Goal: Task Accomplishment & Management: Manage account settings

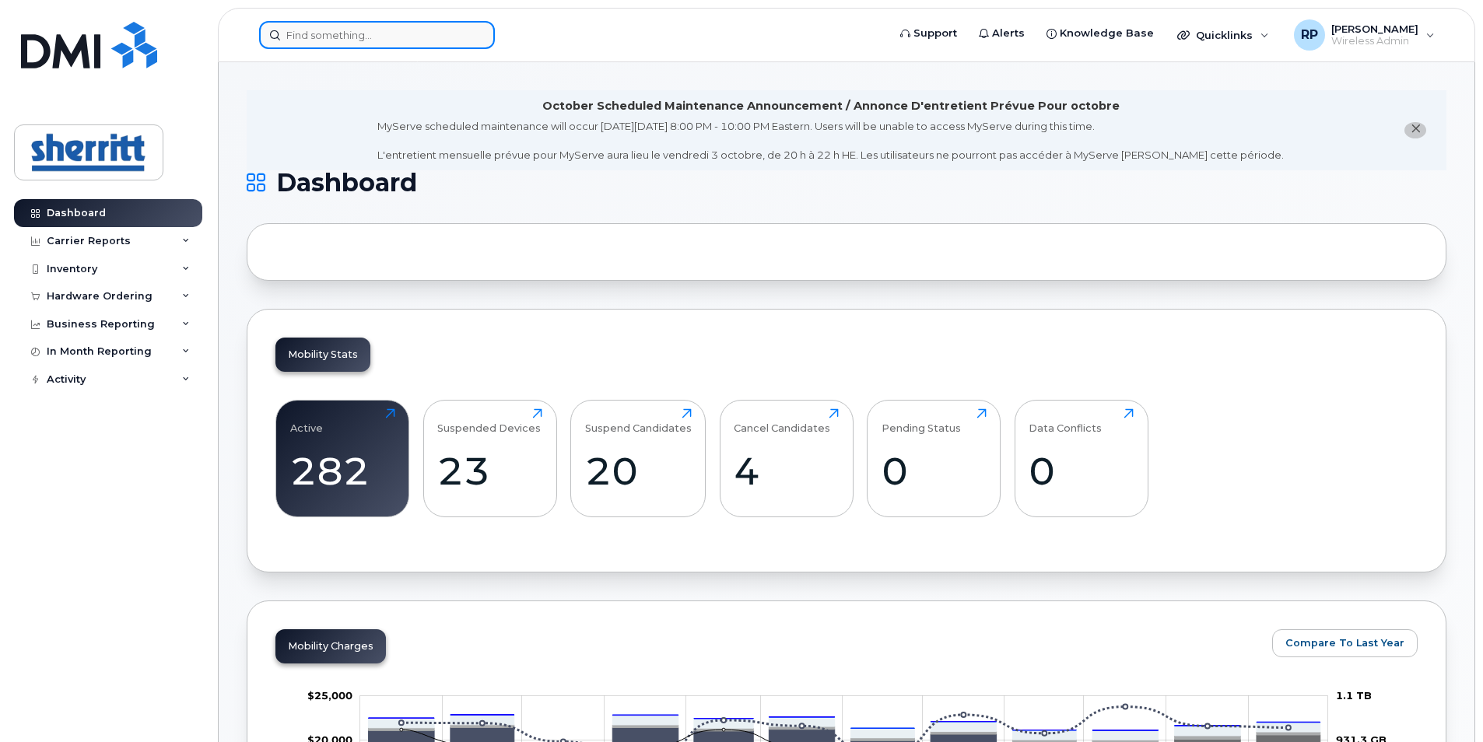
click at [362, 39] on input at bounding box center [377, 35] width 236 height 28
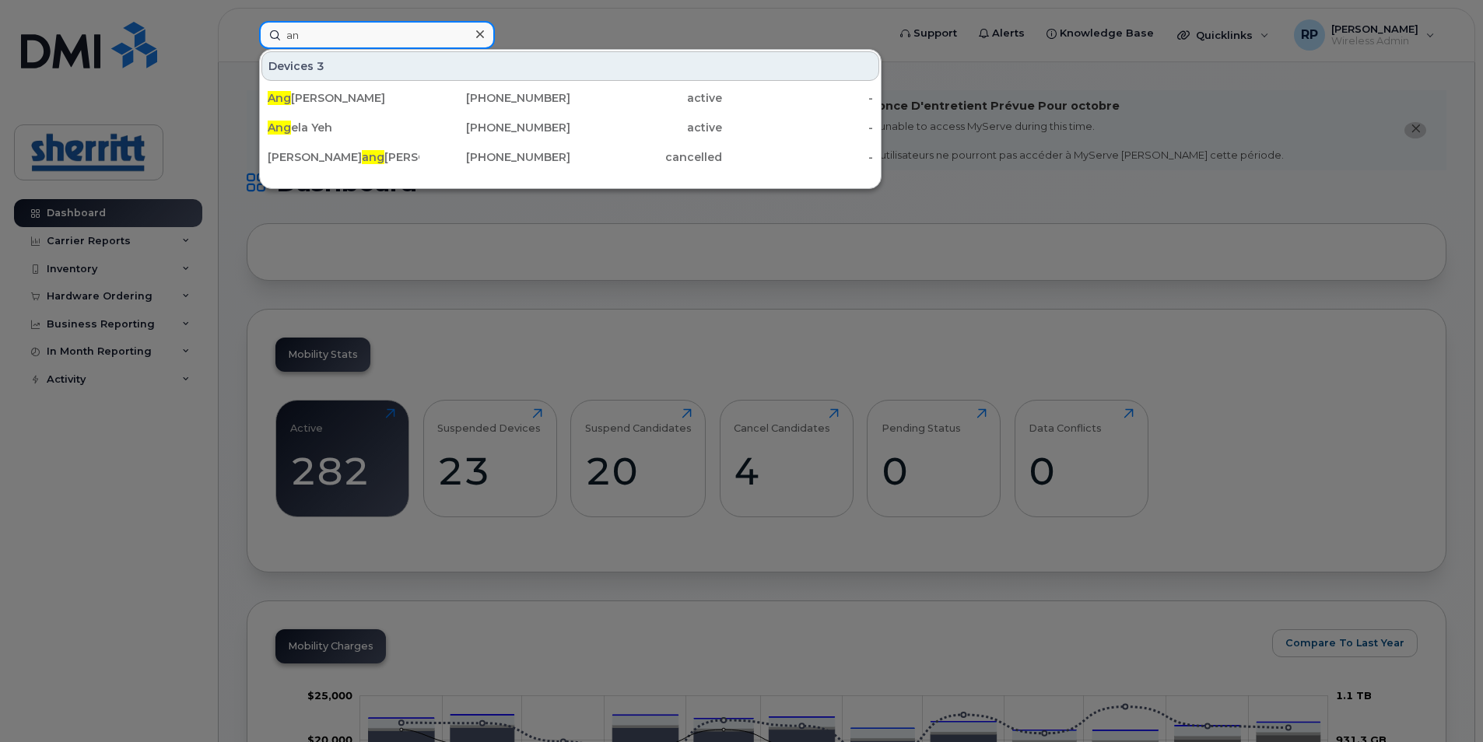
type input "a"
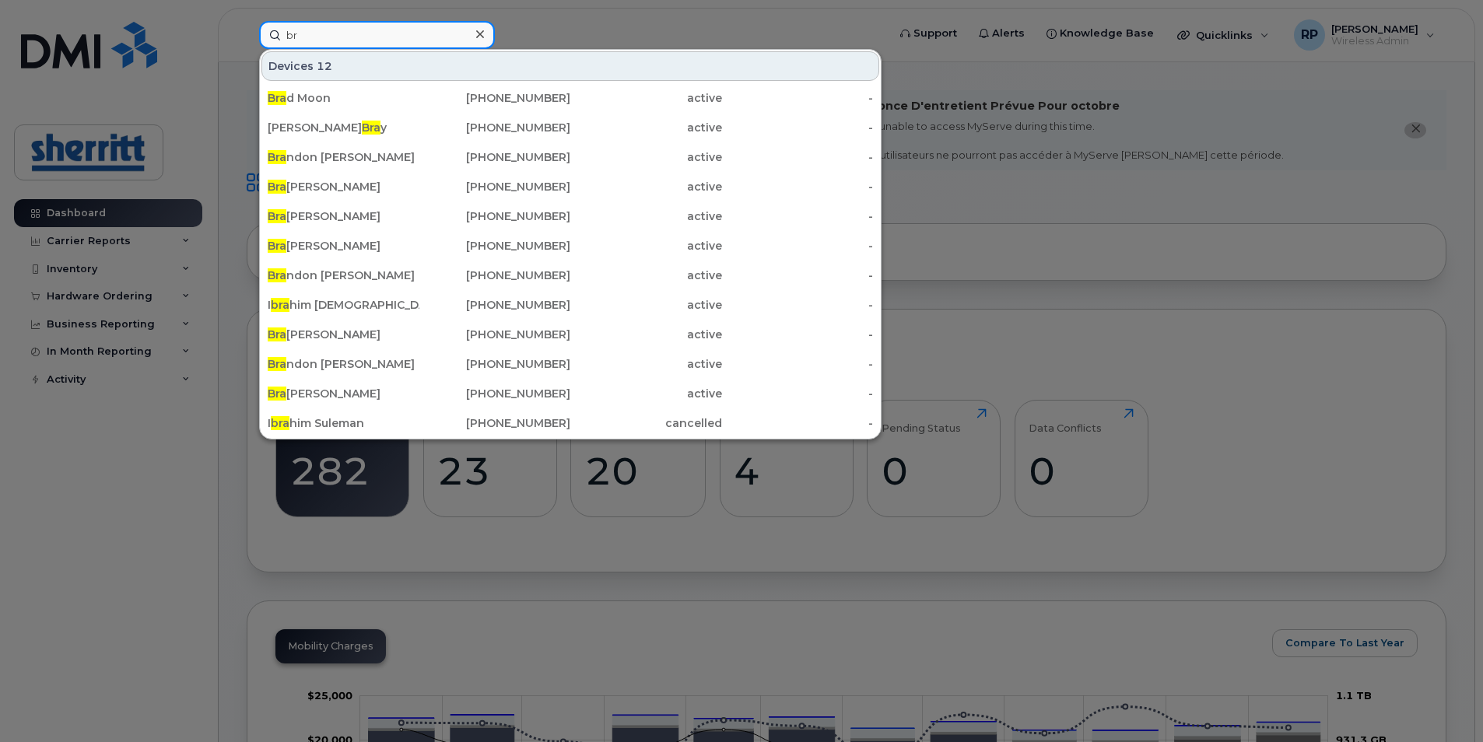
type input "b"
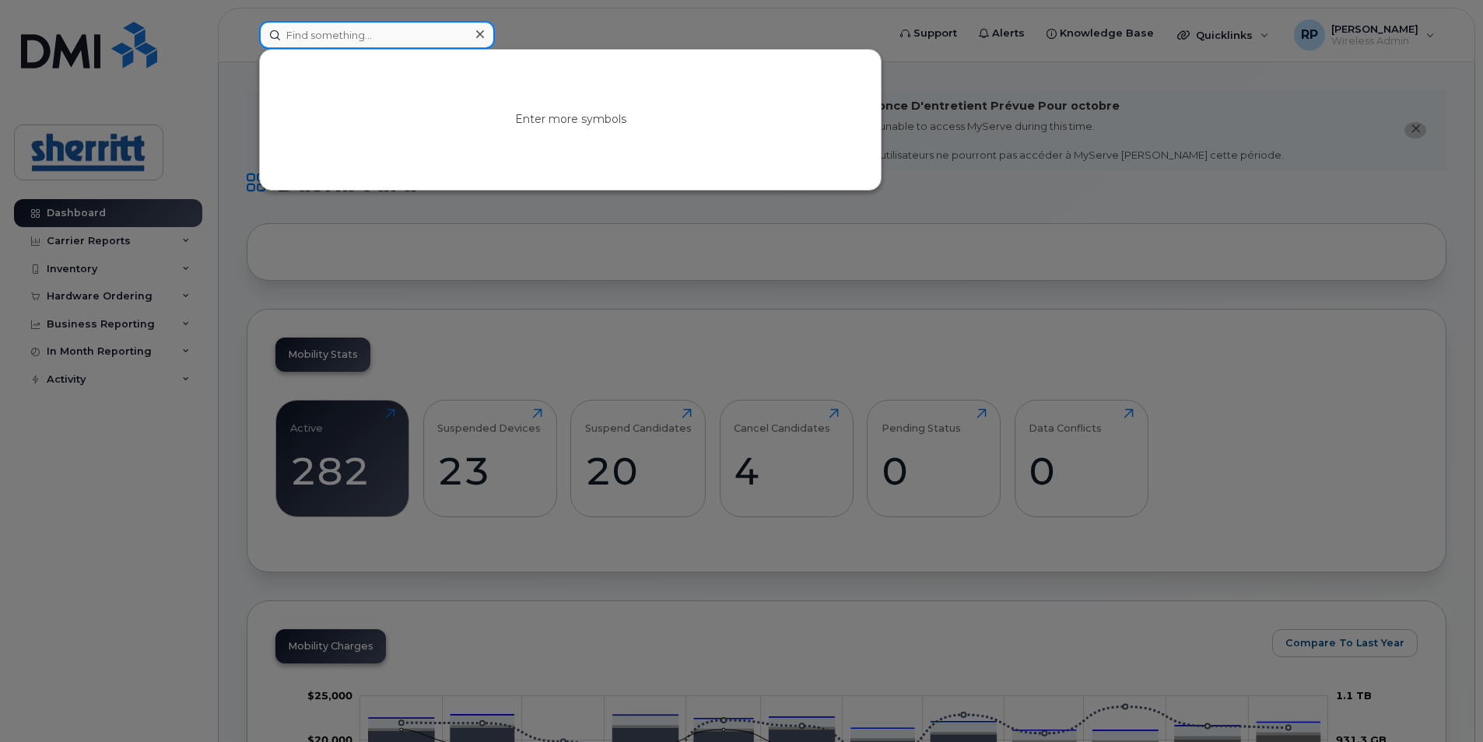
click at [363, 35] on input at bounding box center [377, 35] width 236 height 28
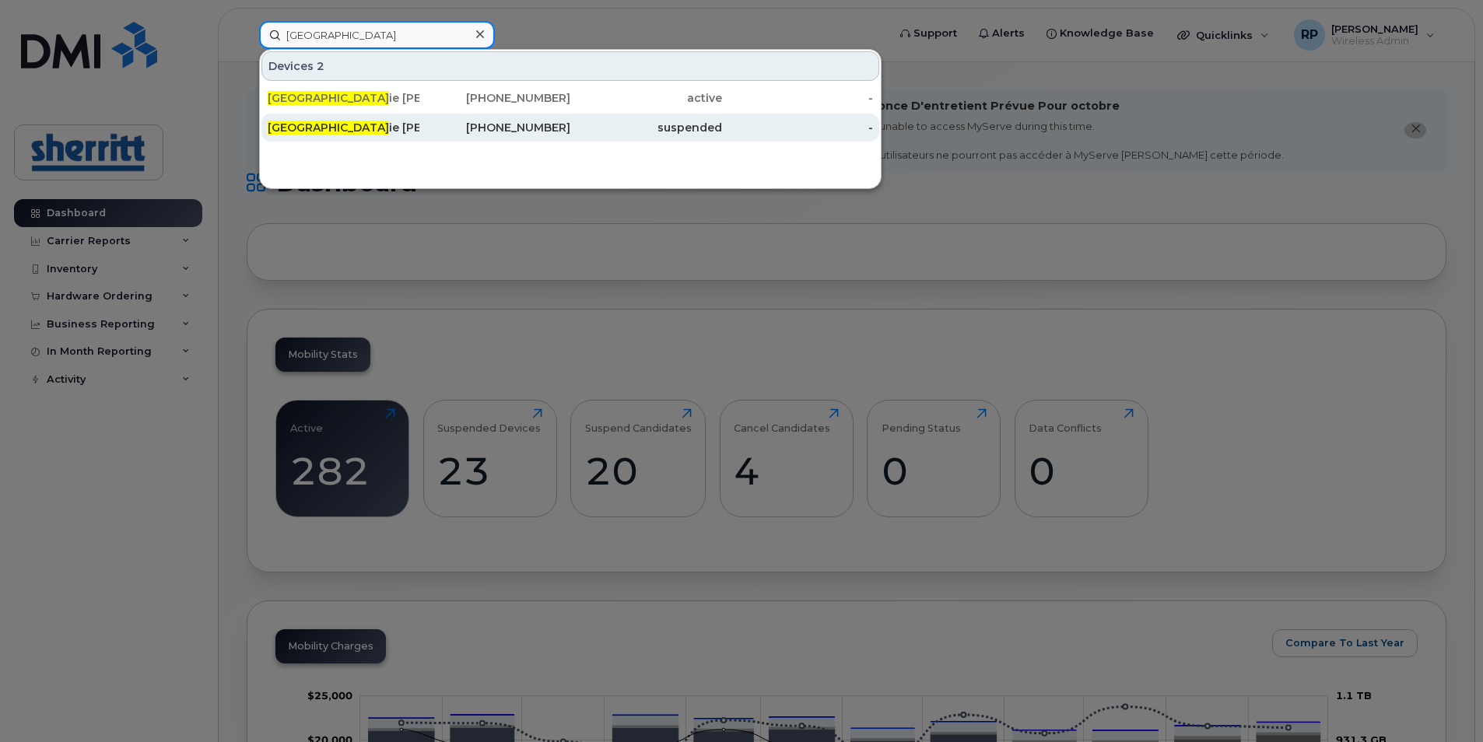
type input "bonn"
click at [356, 126] on div "Bonn ie Rohatynchuk" at bounding box center [344, 128] width 152 height 16
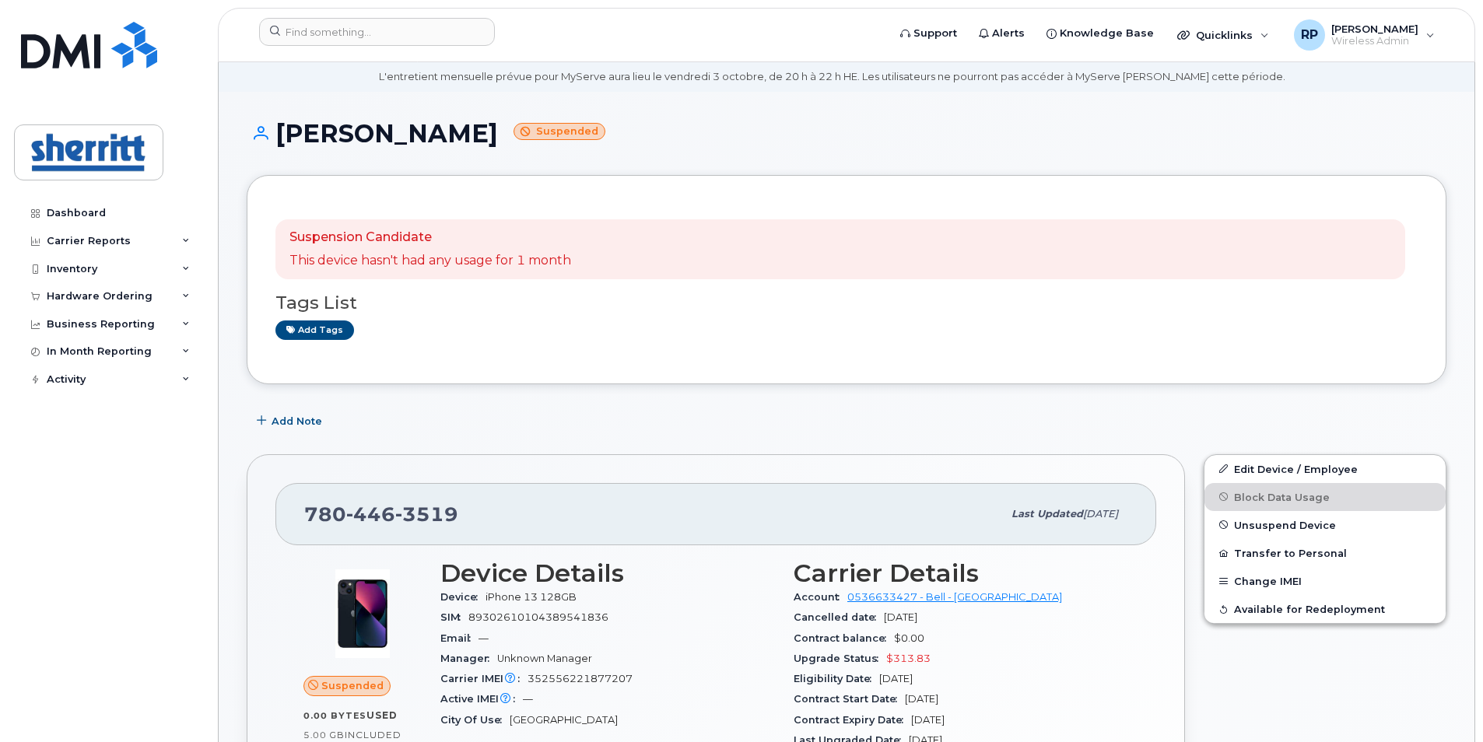
scroll to position [78, 0]
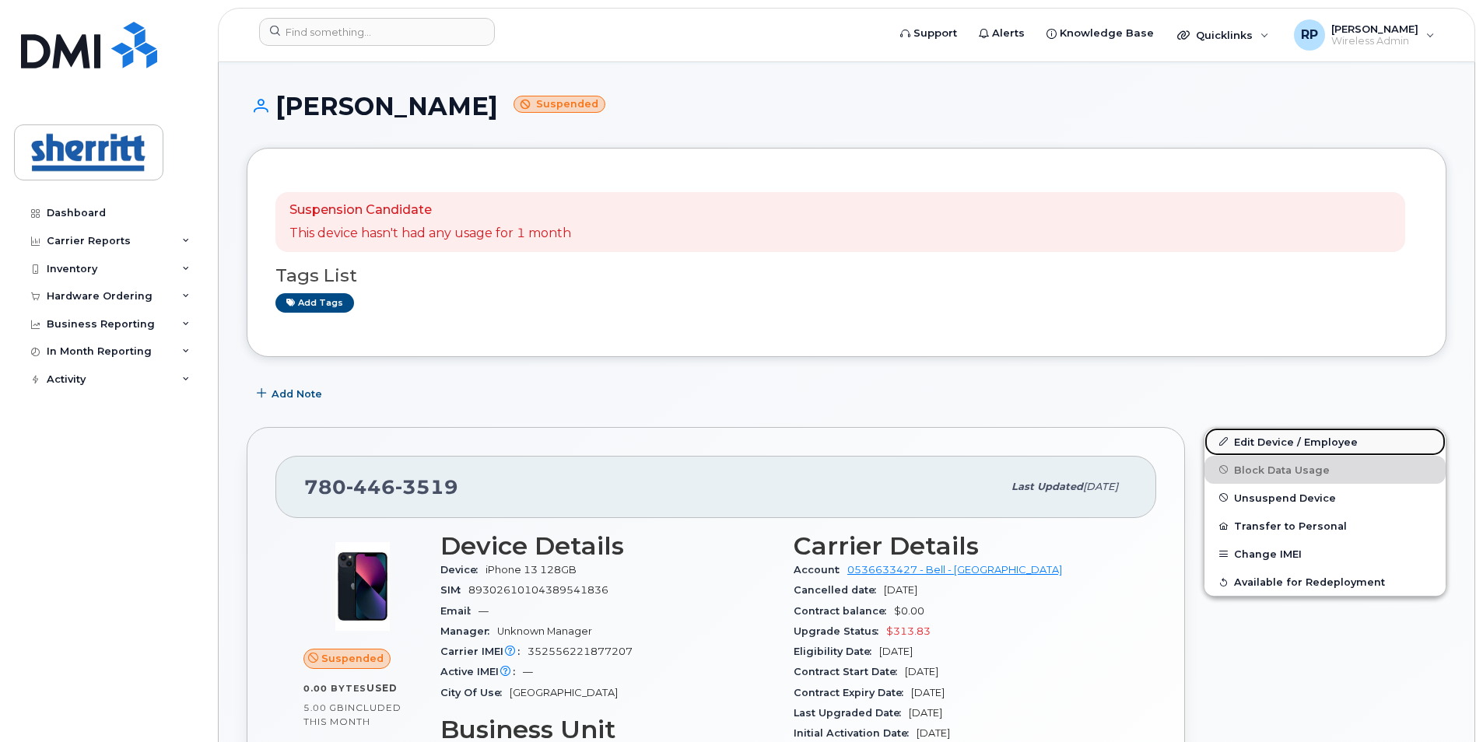
click at [1332, 440] on link "Edit Device / Employee" at bounding box center [1325, 442] width 241 height 28
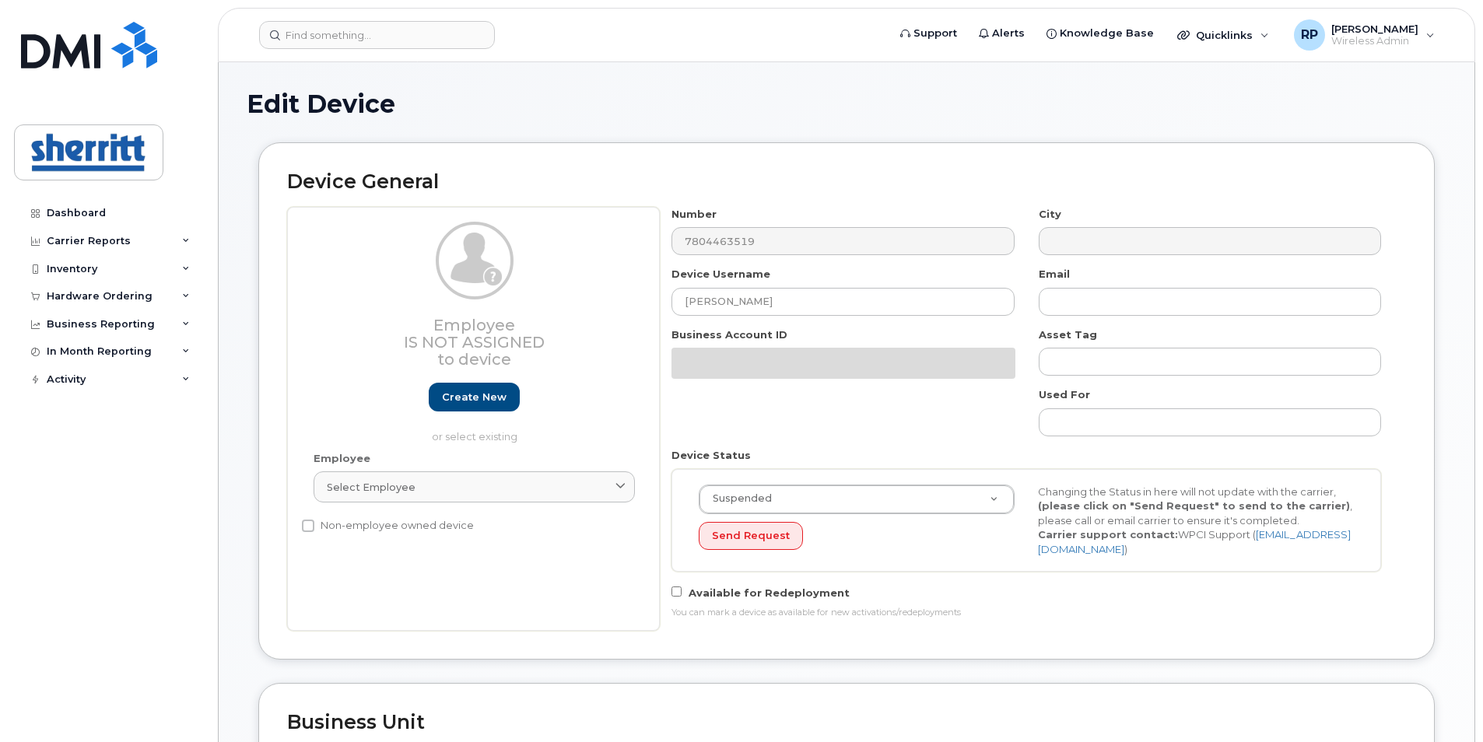
select select "5680457"
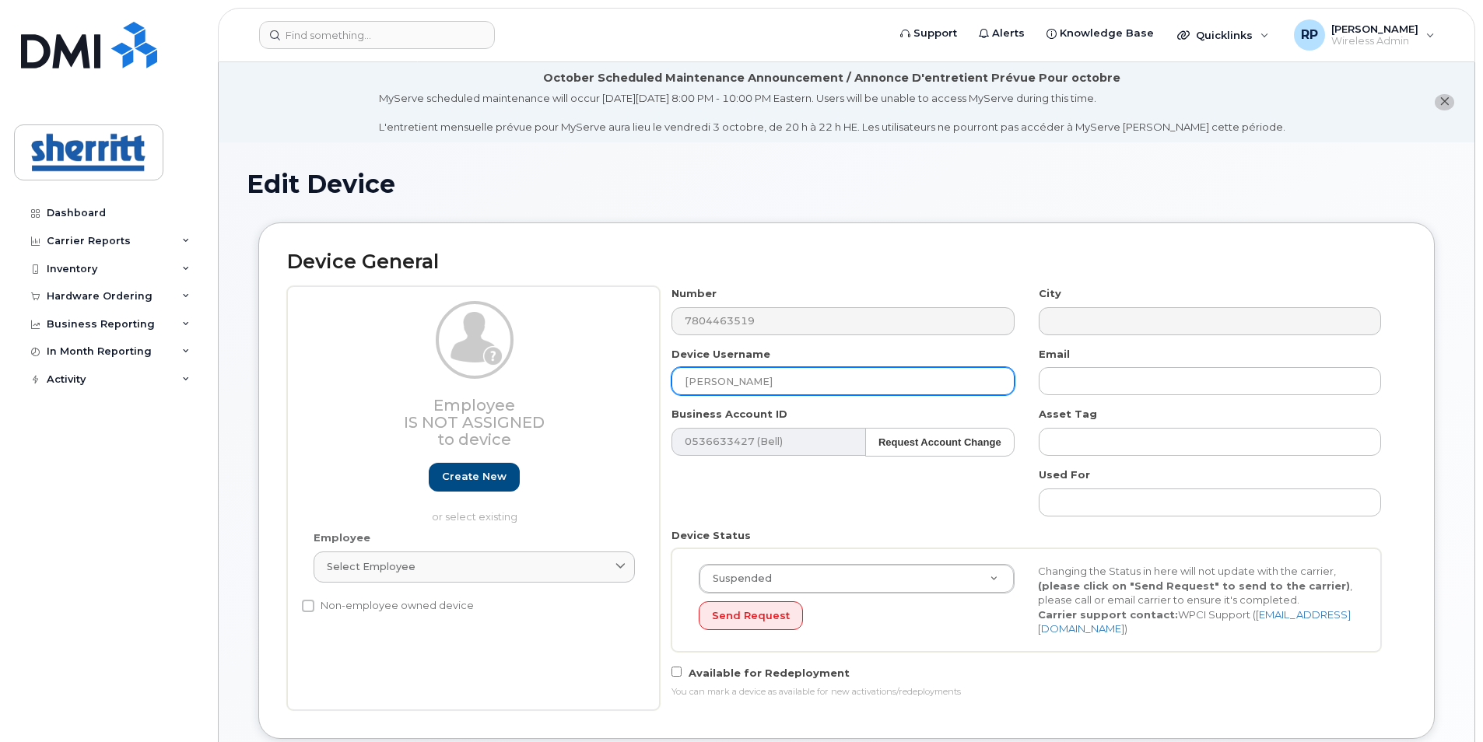
click at [842, 369] on input "[PERSON_NAME]" at bounding box center [843, 381] width 342 height 28
drag, startPoint x: 840, startPoint y: 378, endPoint x: 599, endPoint y: 393, distance: 240.9
click at [599, 393] on div "Employee Is not assigned to device Create new or select existing Employee Selec…" at bounding box center [846, 498] width 1119 height 424
type input "Angel Rodriguez"
click at [764, 492] on div "Number 7804463519 City Device Username Angel Rodriguez Email Business Account I…" at bounding box center [1027, 498] width 734 height 424
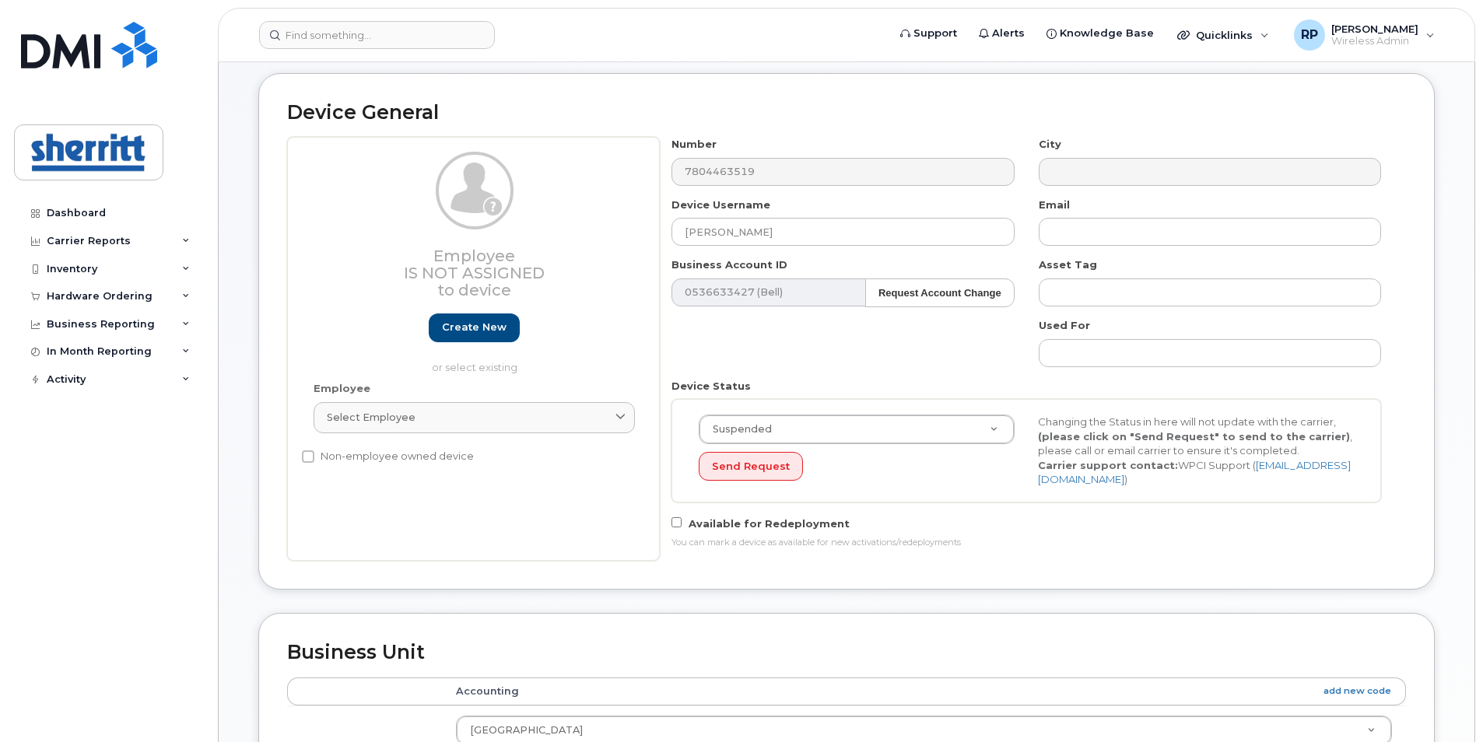
scroll to position [156, 0]
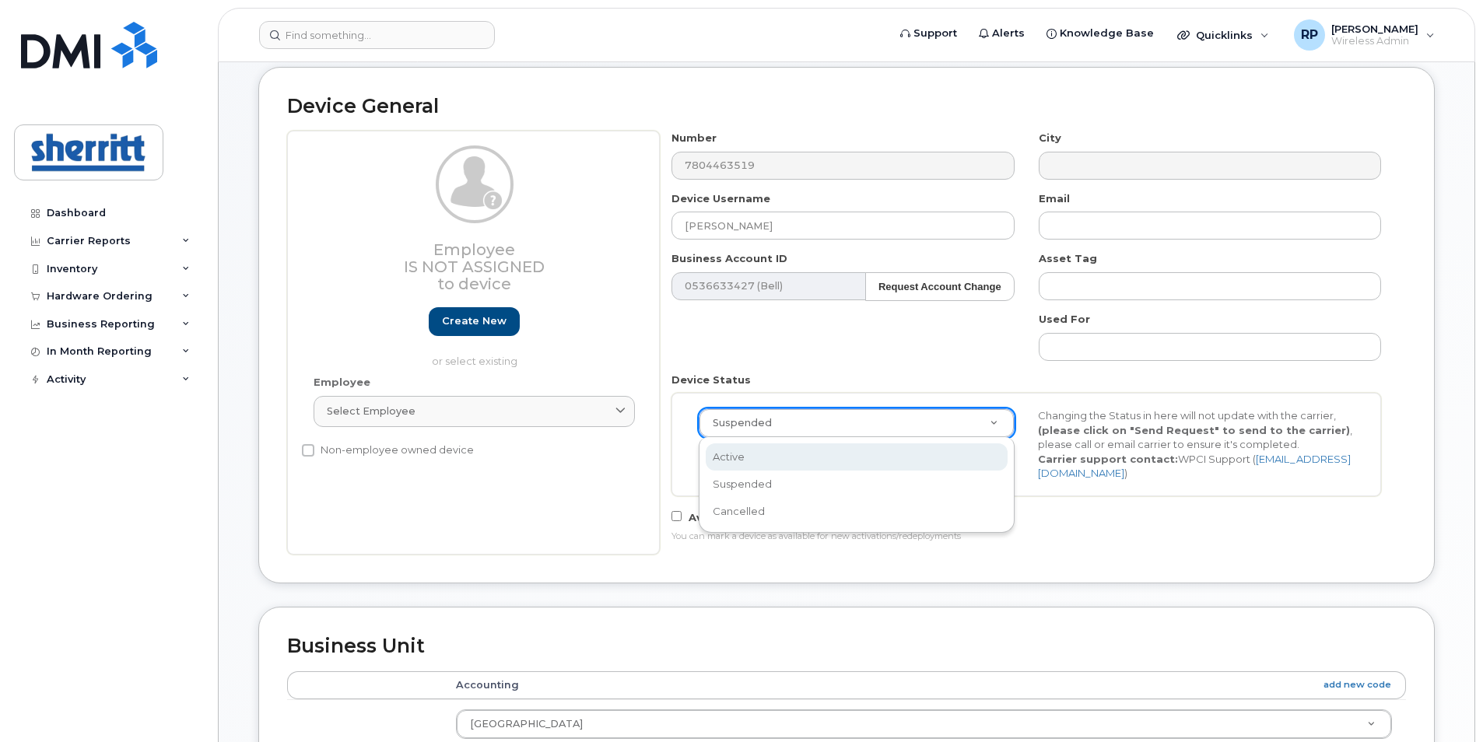
select select "active"
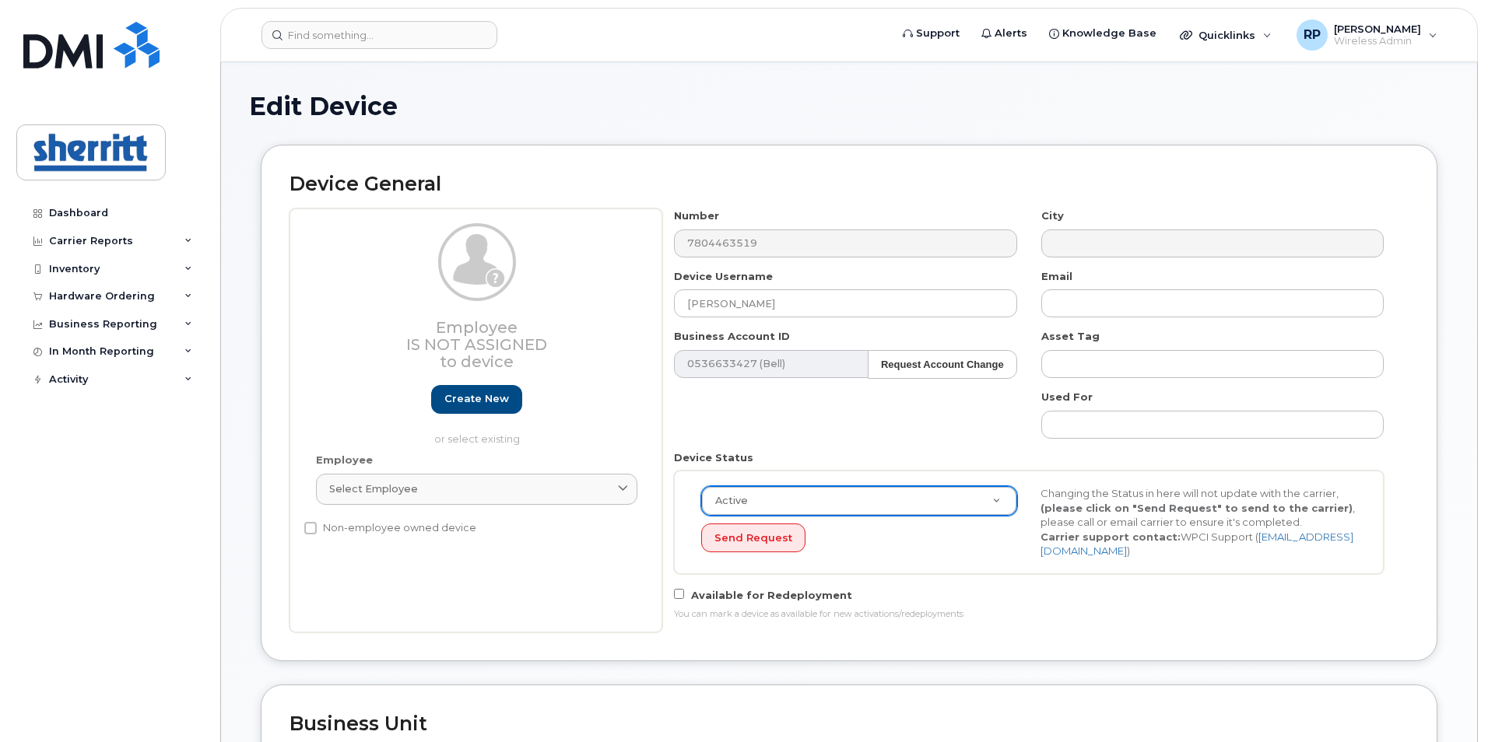
scroll to position [0, 0]
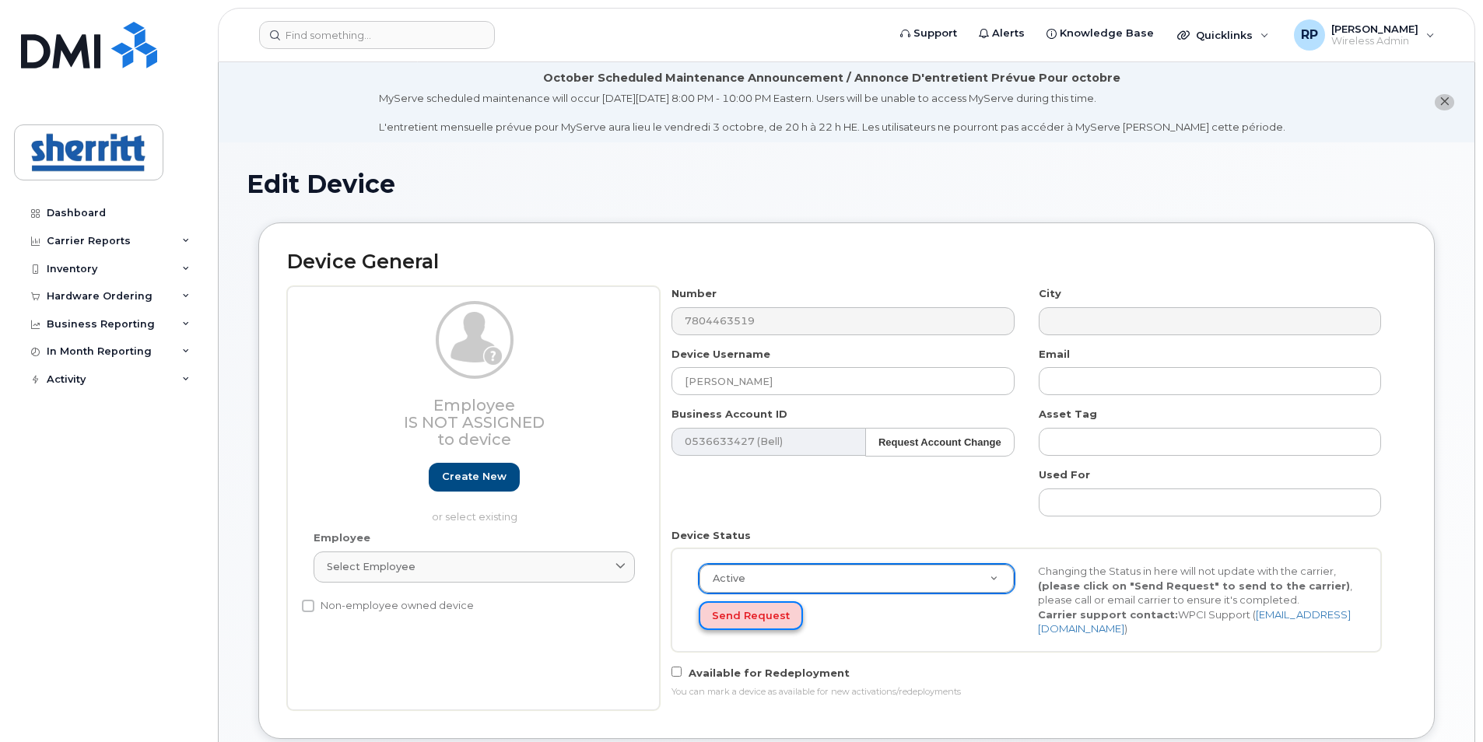
click at [730, 611] on button "Send Request" at bounding box center [751, 616] width 104 height 29
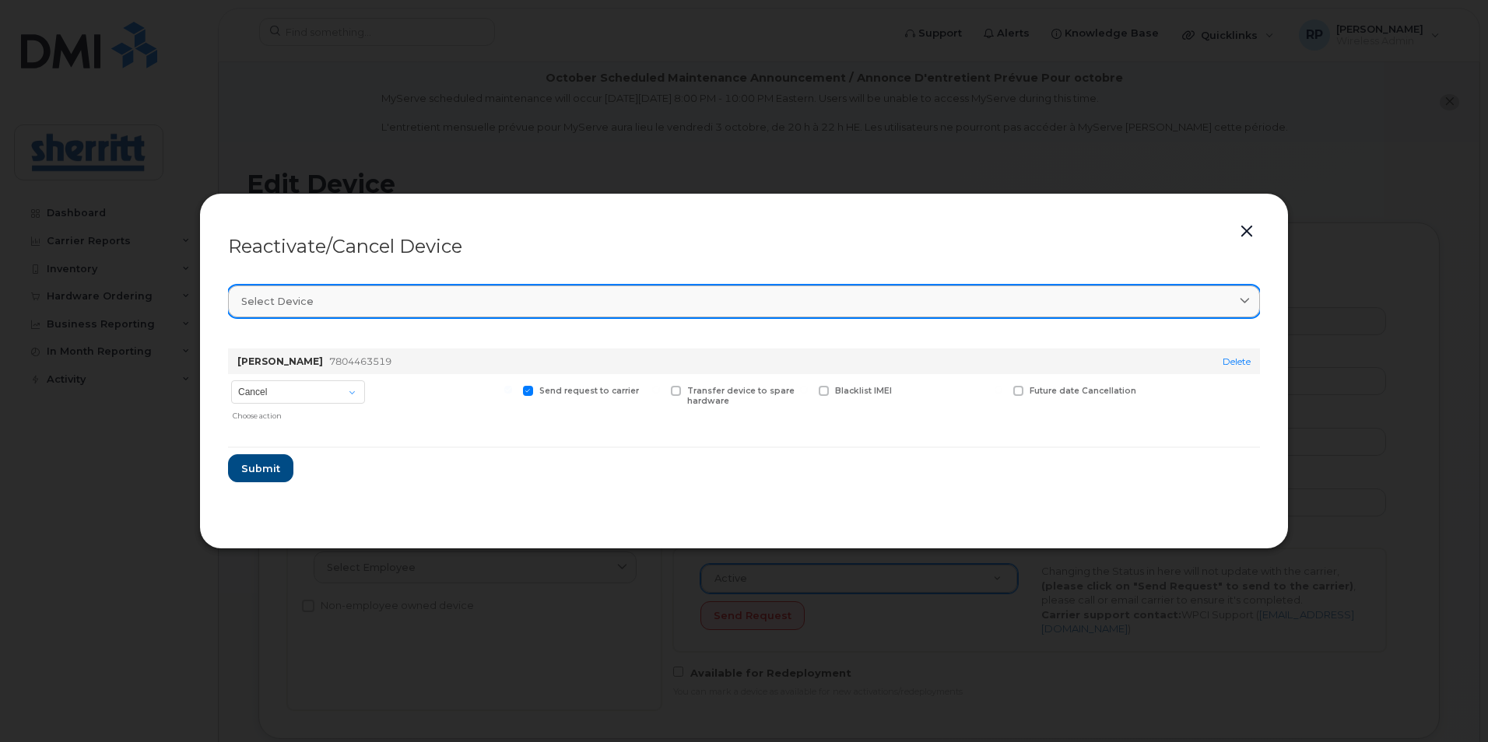
click at [654, 307] on div "Select device" at bounding box center [743, 301] width 1005 height 15
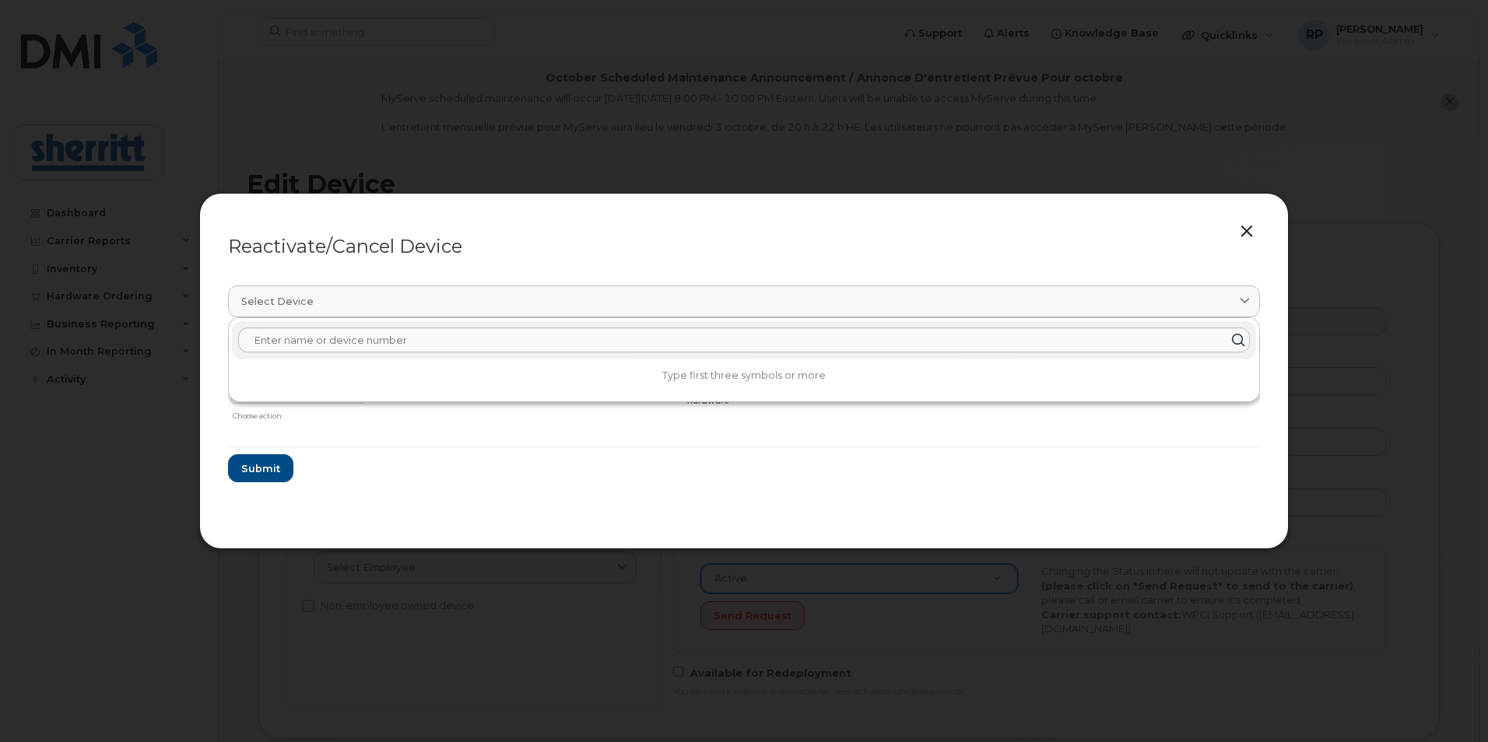
click at [655, 258] on header "Reactivate/Cancel Device" at bounding box center [744, 247] width 1032 height 50
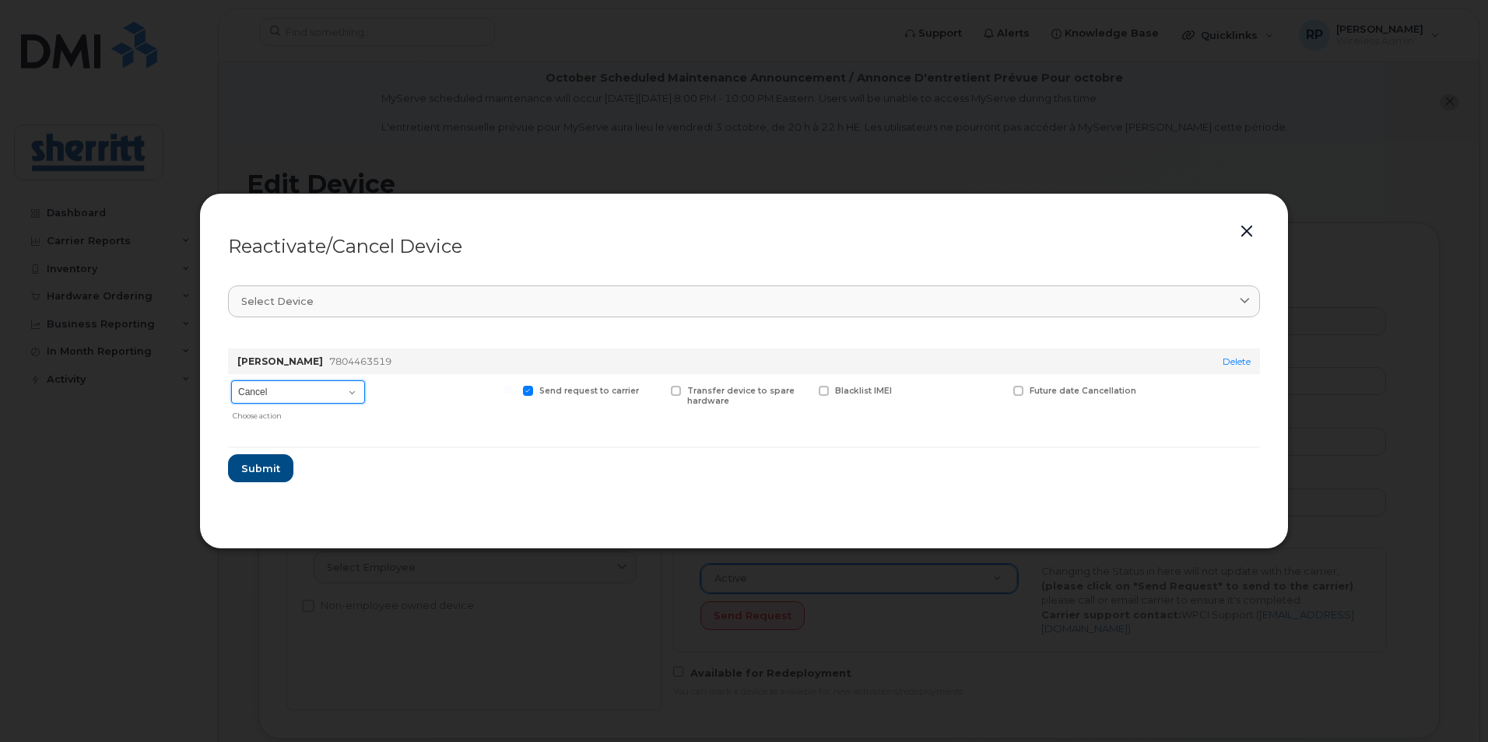
click at [339, 392] on select "Cancel Suspend - Extend Suspension Reactivate" at bounding box center [298, 392] width 134 height 23
select select "[object Object]"
click at [231, 381] on select "Cancel Suspend - Extend Suspension Reactivate" at bounding box center [298, 392] width 134 height 23
click at [248, 468] on span "Submit" at bounding box center [259, 468] width 39 height 15
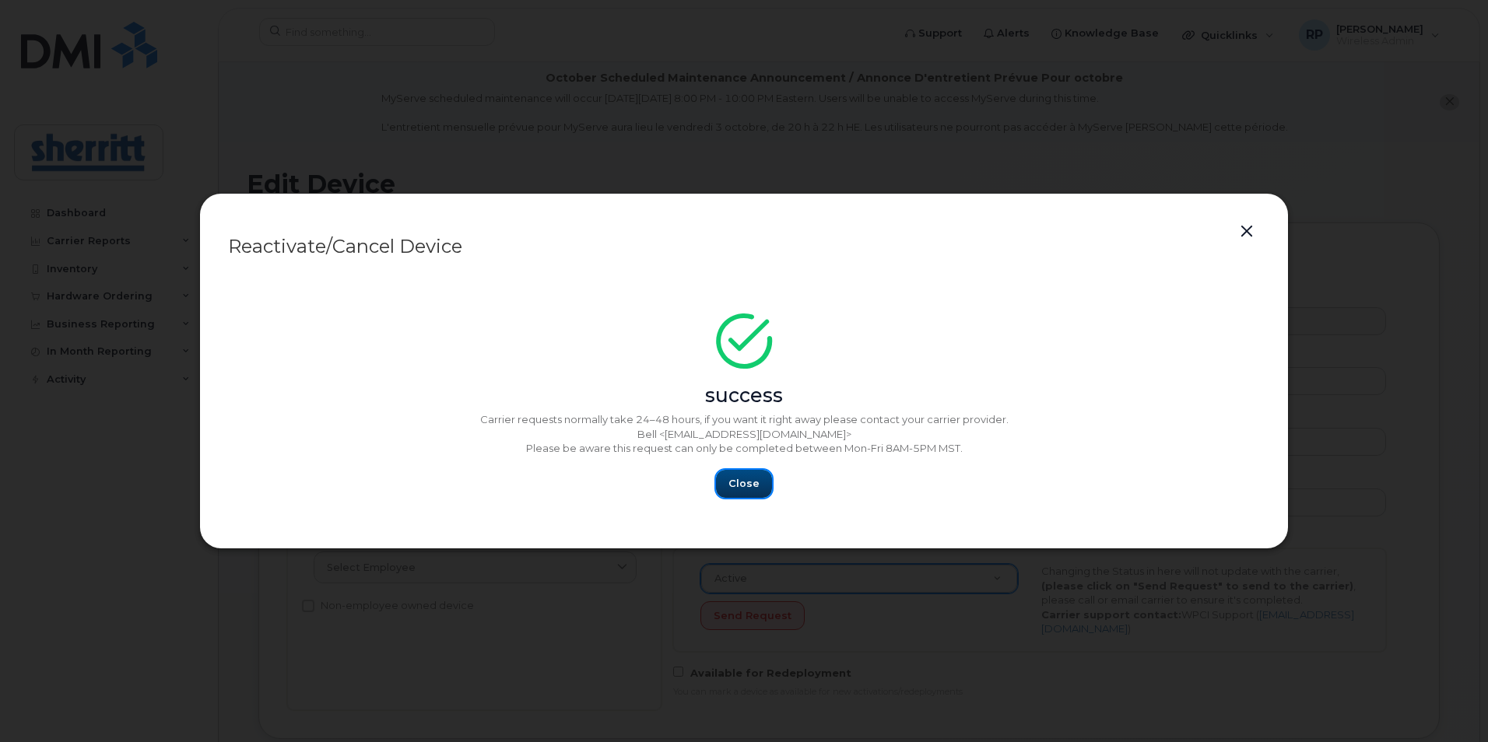
click at [749, 483] on span "Close" at bounding box center [743, 483] width 31 height 15
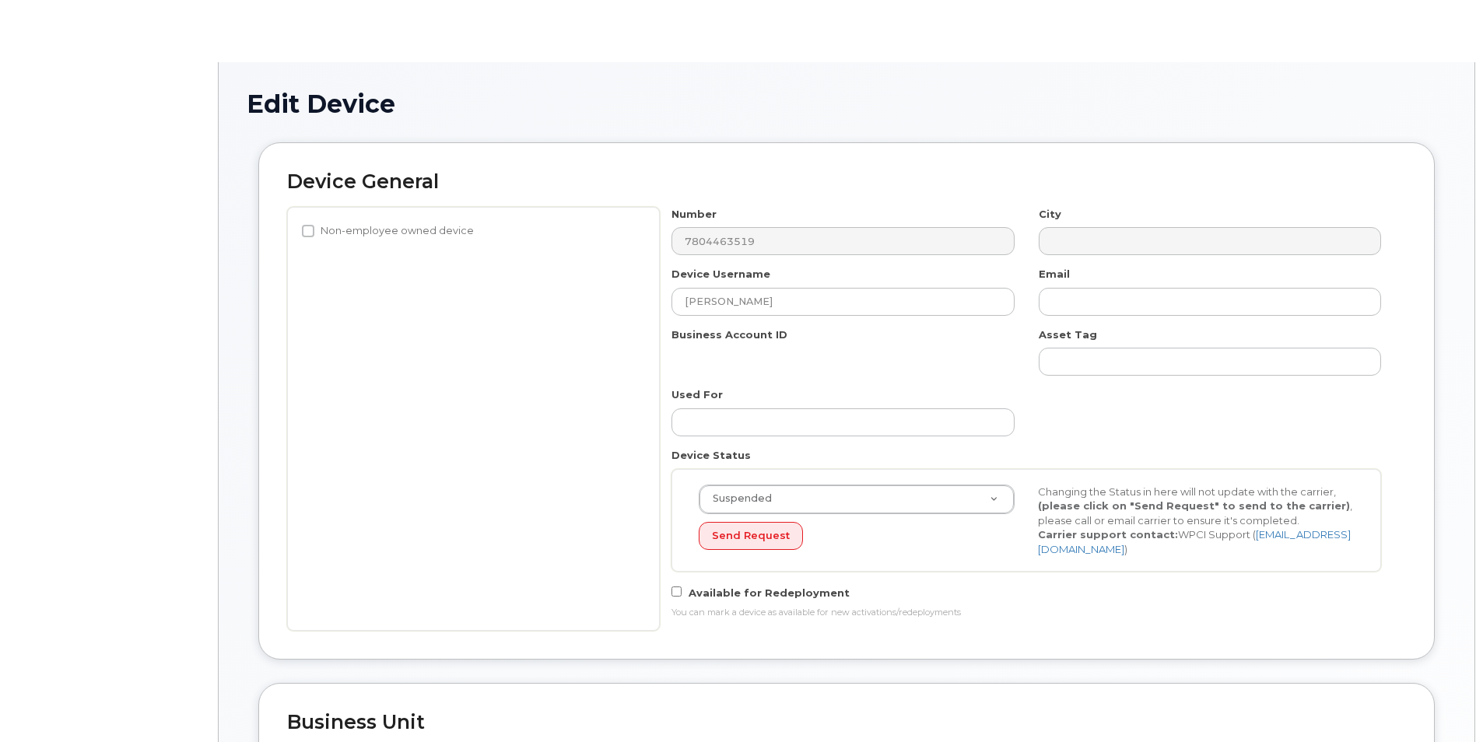
select select "5680457"
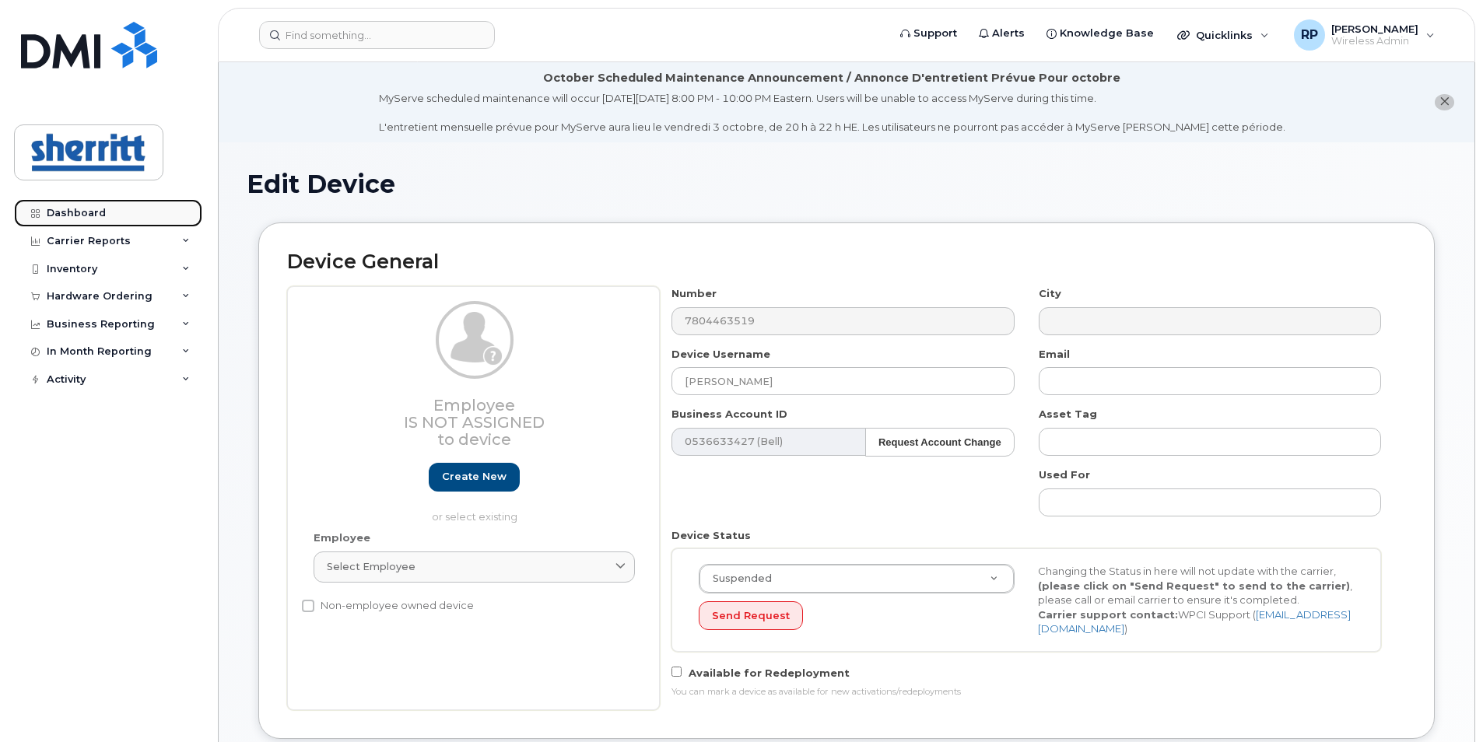
click at [47, 216] on div "Dashboard" at bounding box center [76, 213] width 59 height 12
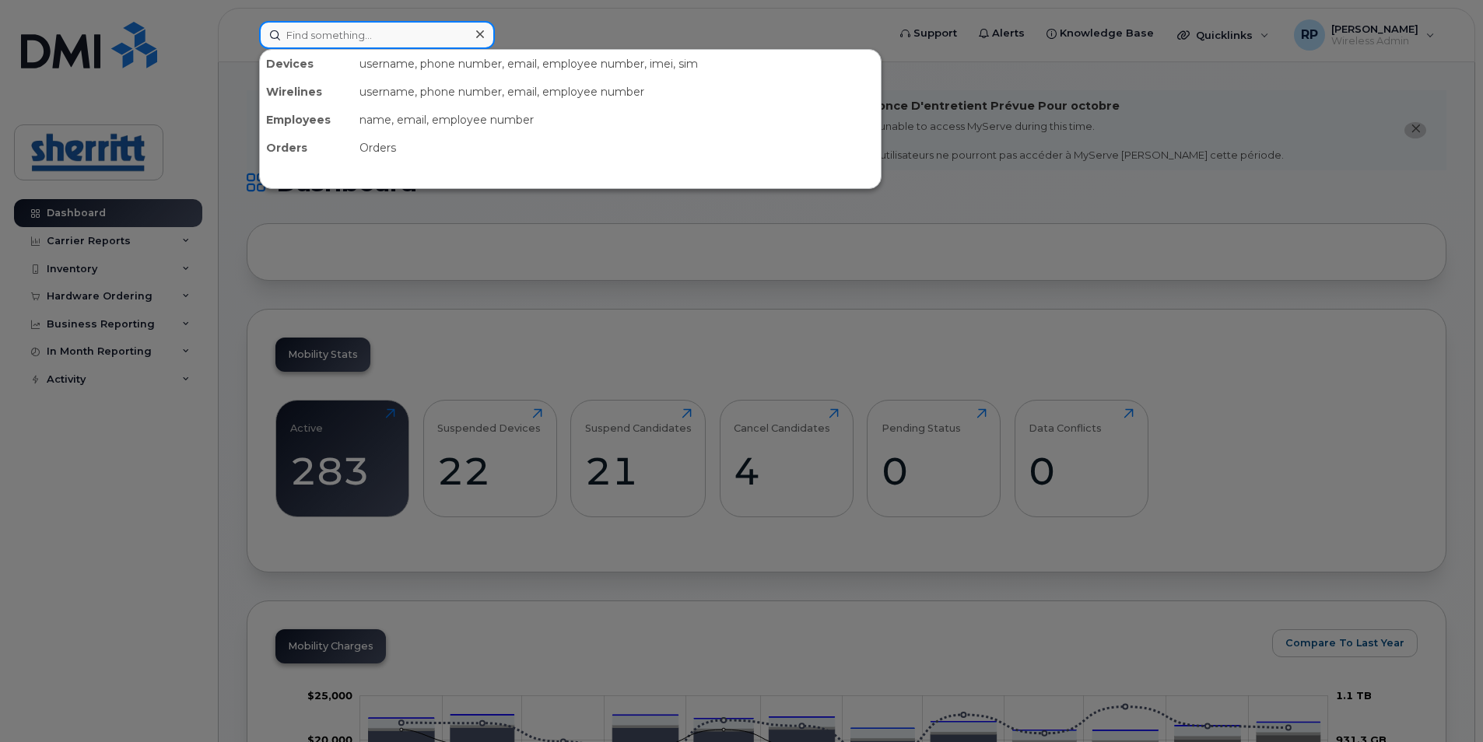
click at [388, 32] on input at bounding box center [377, 35] width 236 height 28
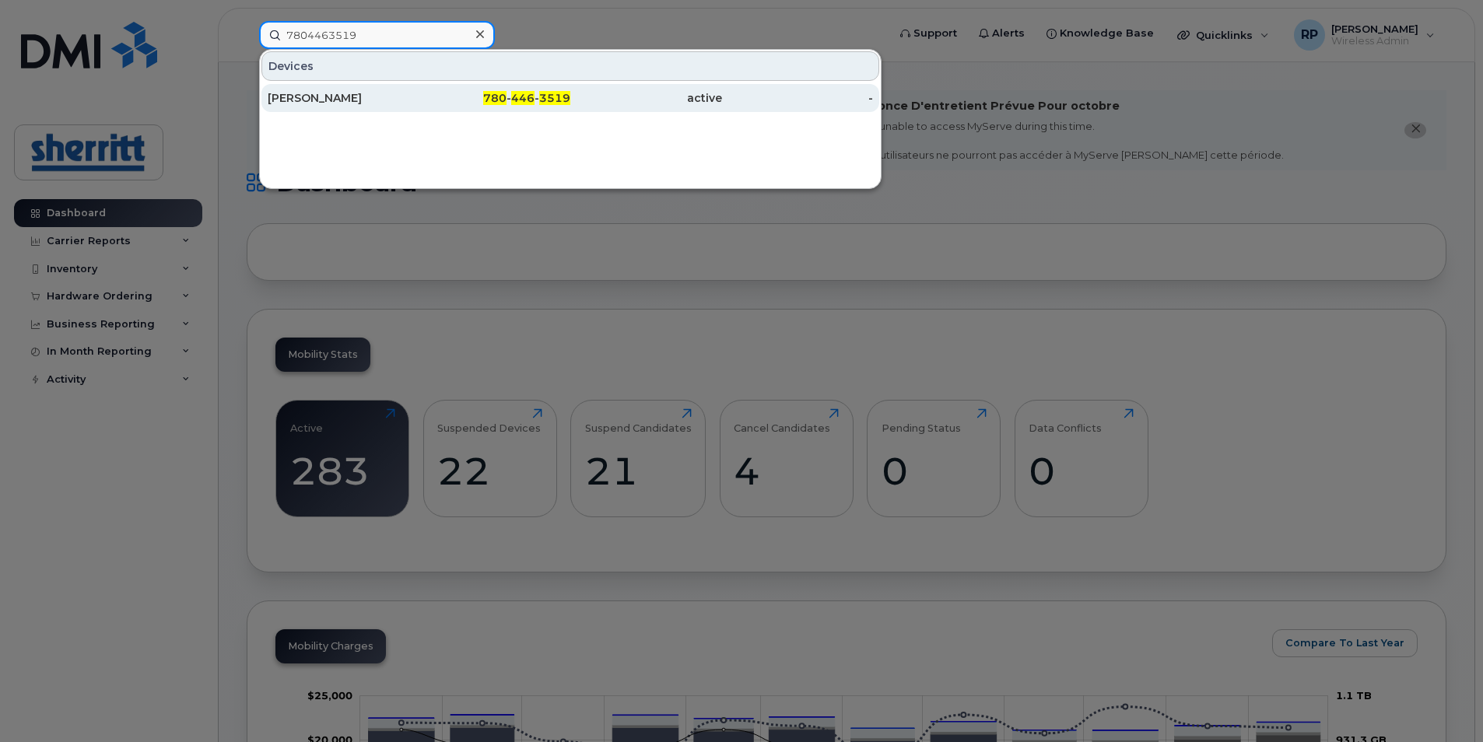
type input "7804463519"
click at [328, 97] on div "Bonnie Rohatynchuk" at bounding box center [344, 98] width 152 height 16
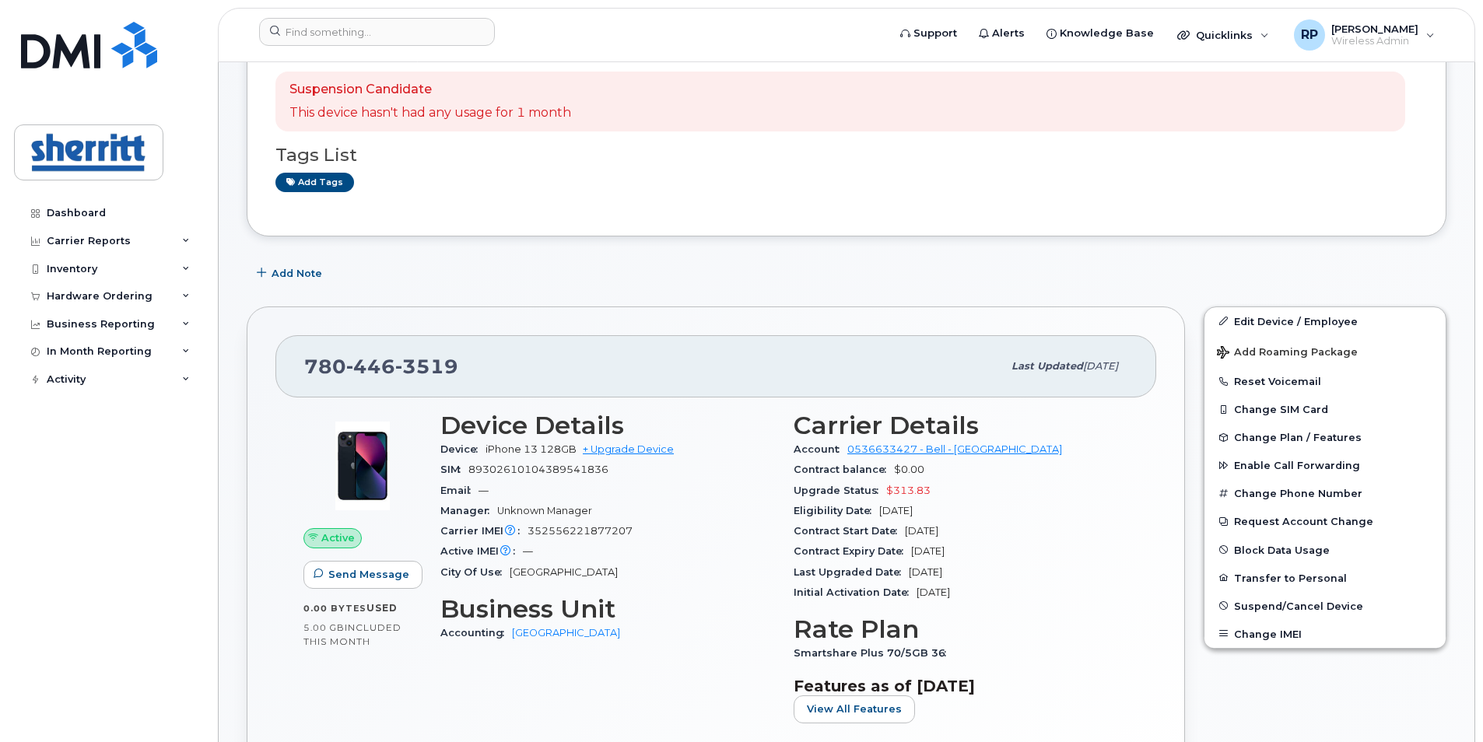
scroll to position [233, 0]
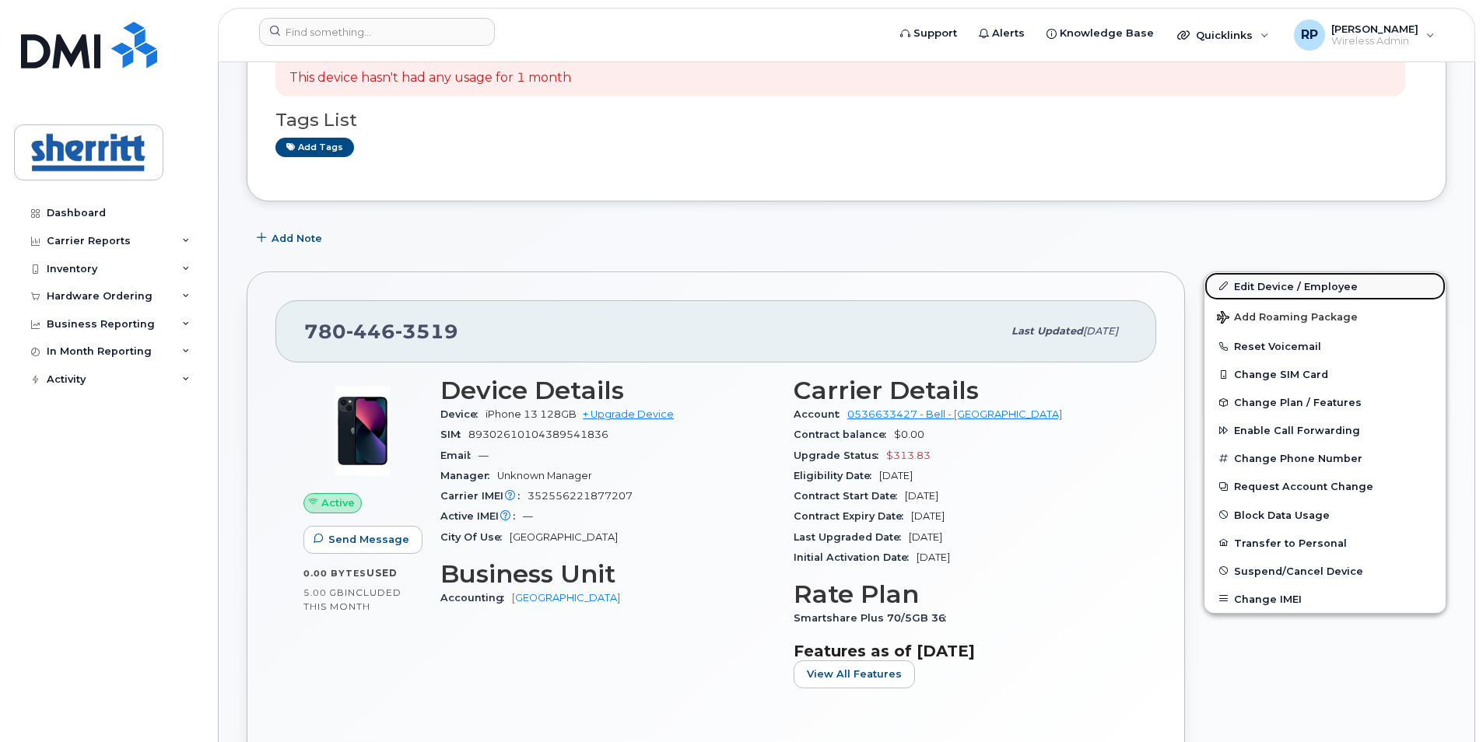
click at [1246, 286] on link "Edit Device / Employee" at bounding box center [1325, 286] width 241 height 28
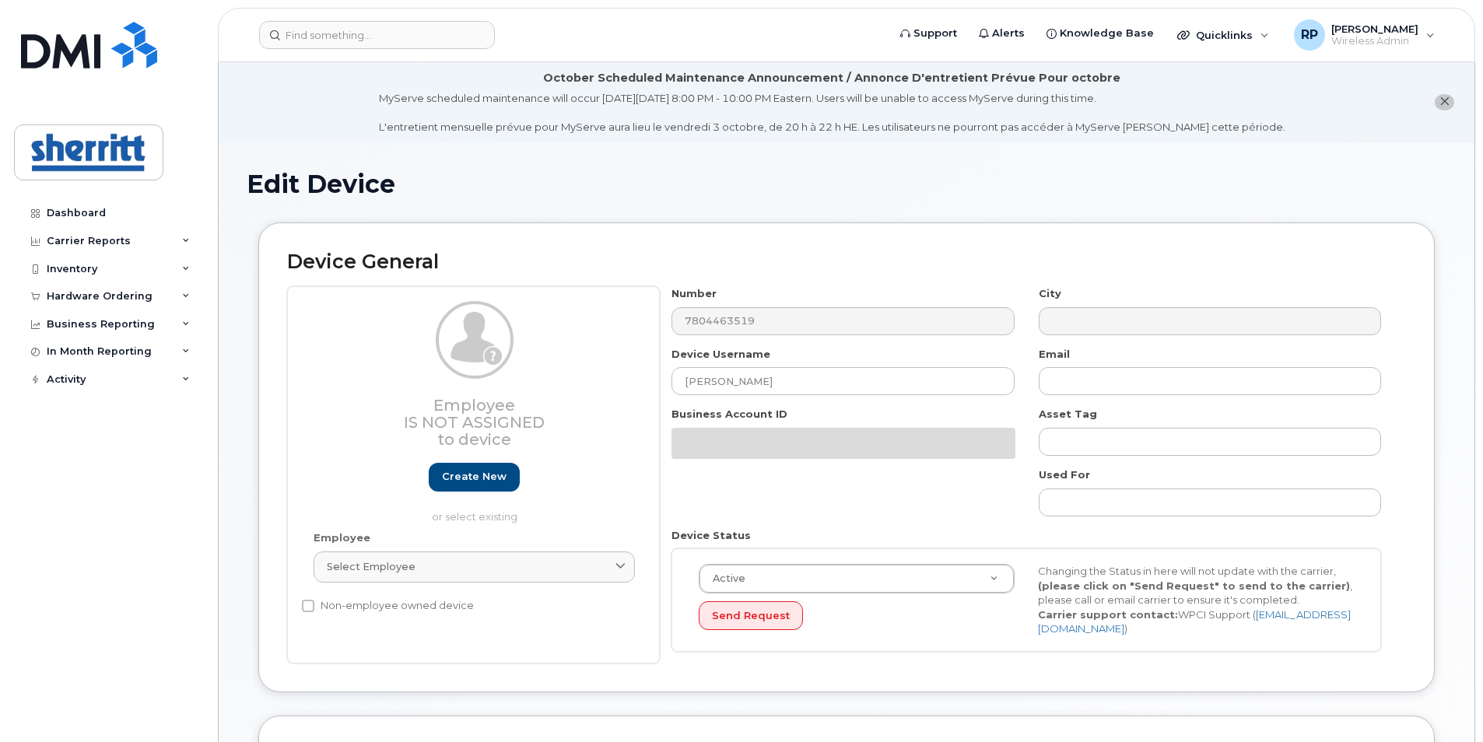
select select "5680457"
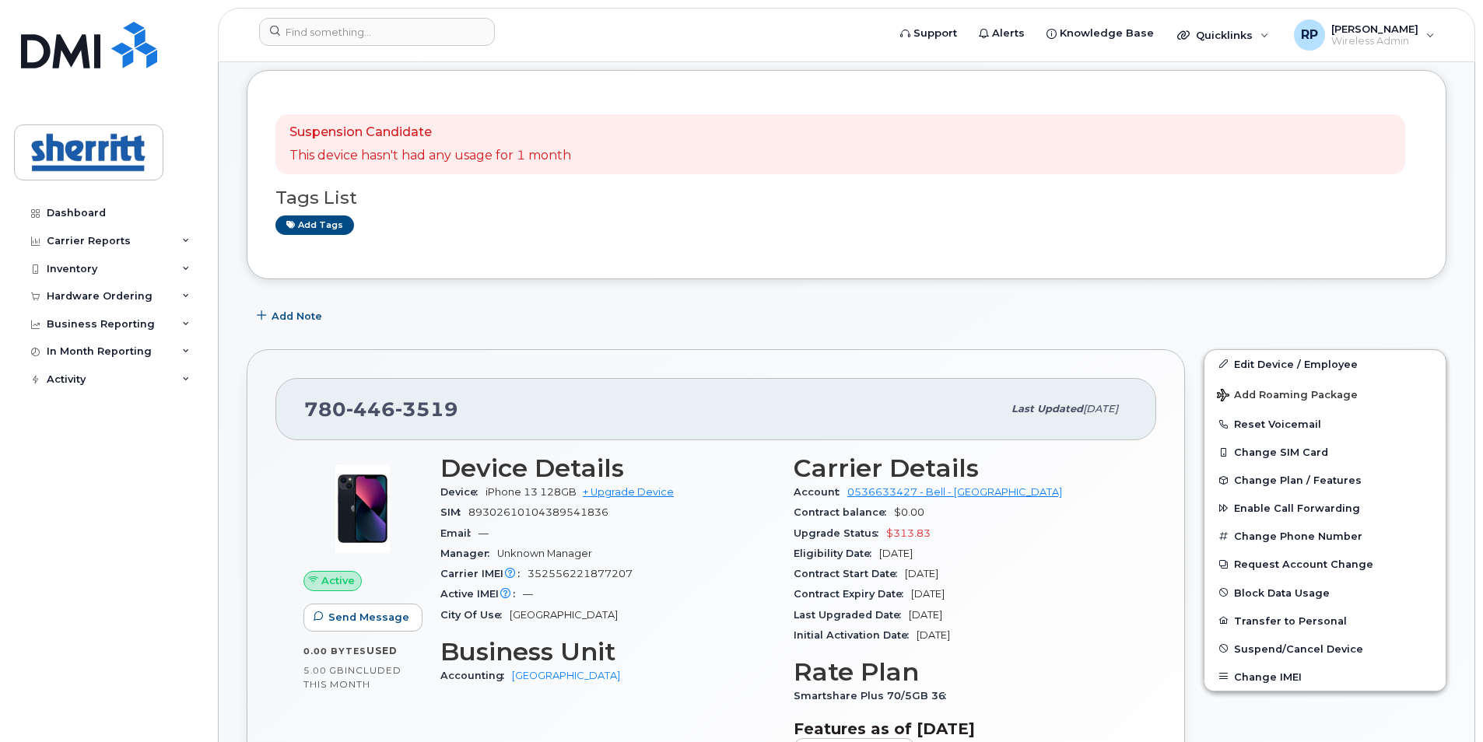
scroll to position [233, 0]
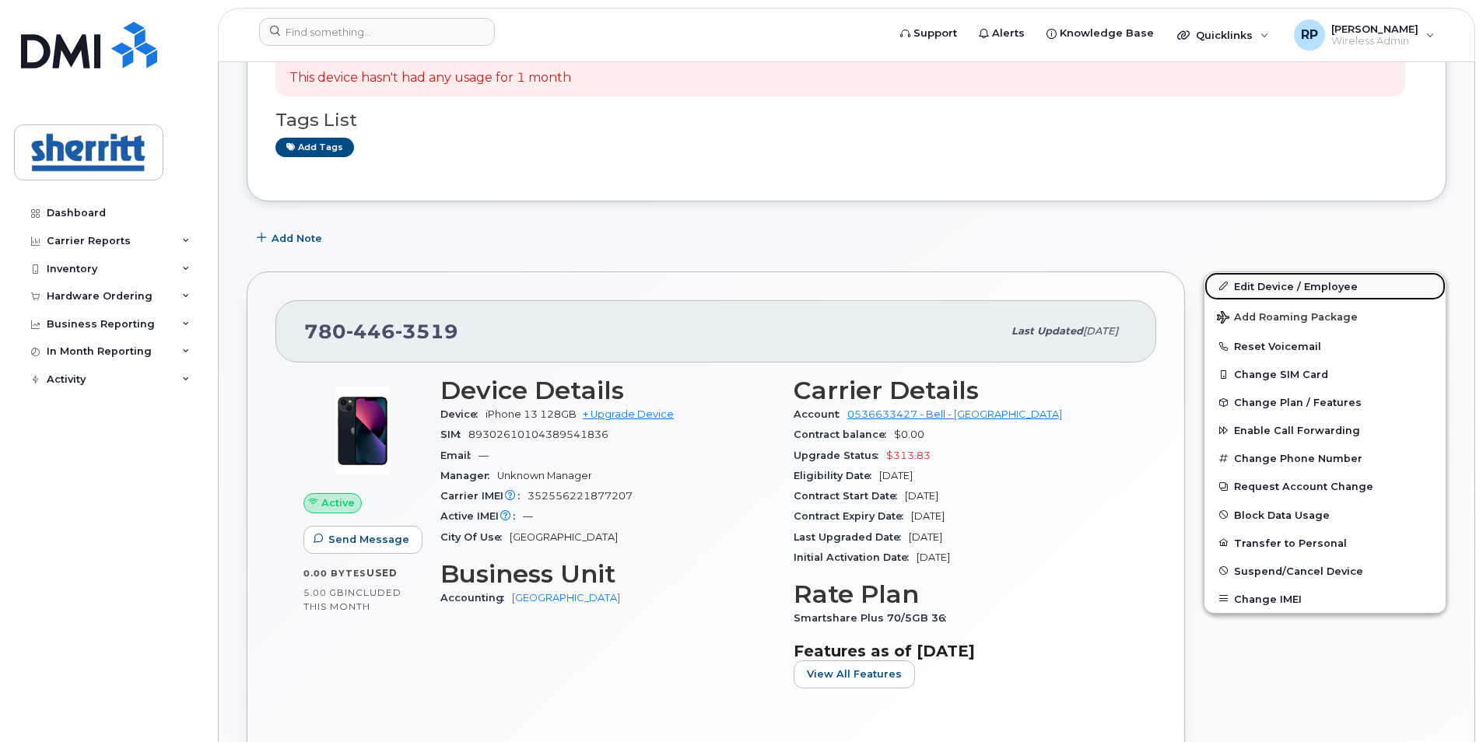
click at [1261, 286] on link "Edit Device / Employee" at bounding box center [1325, 286] width 241 height 28
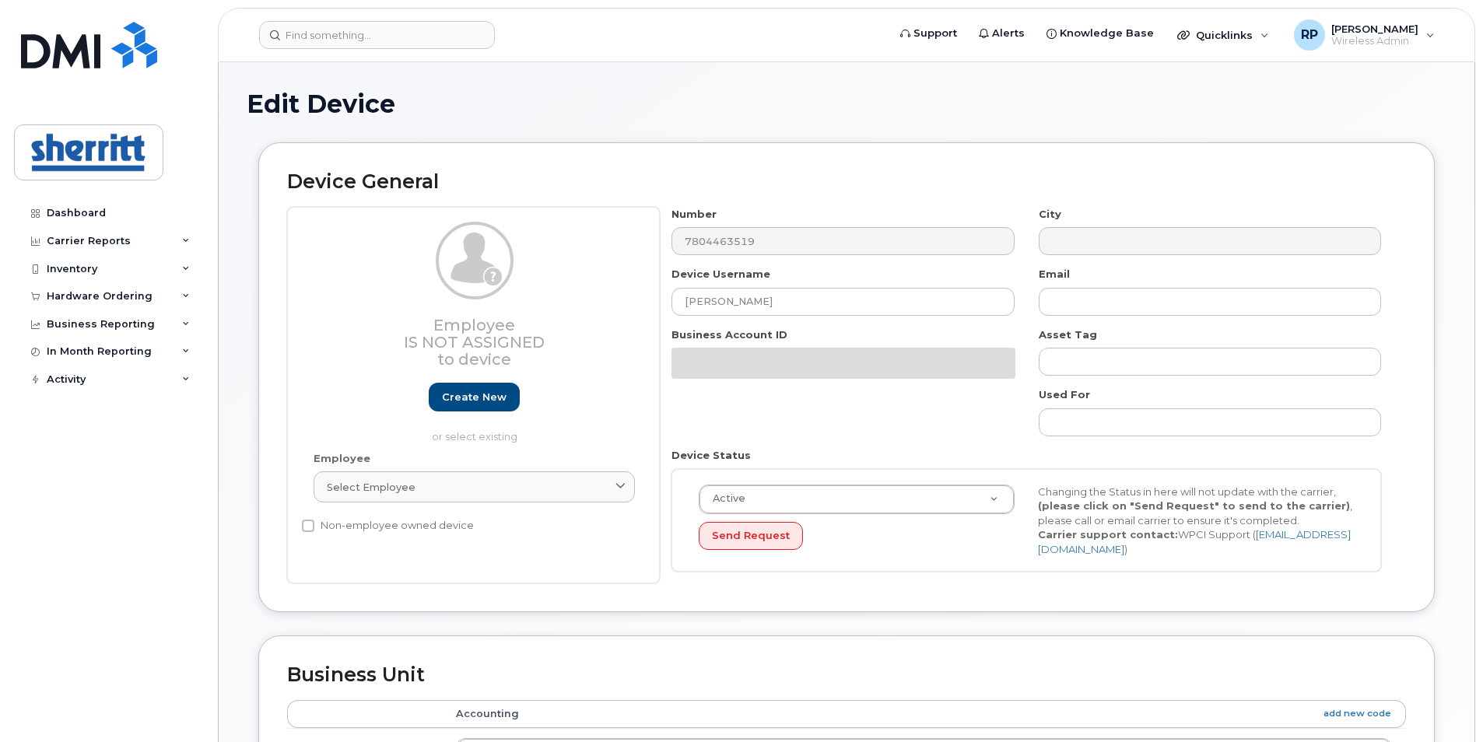
select select "5680457"
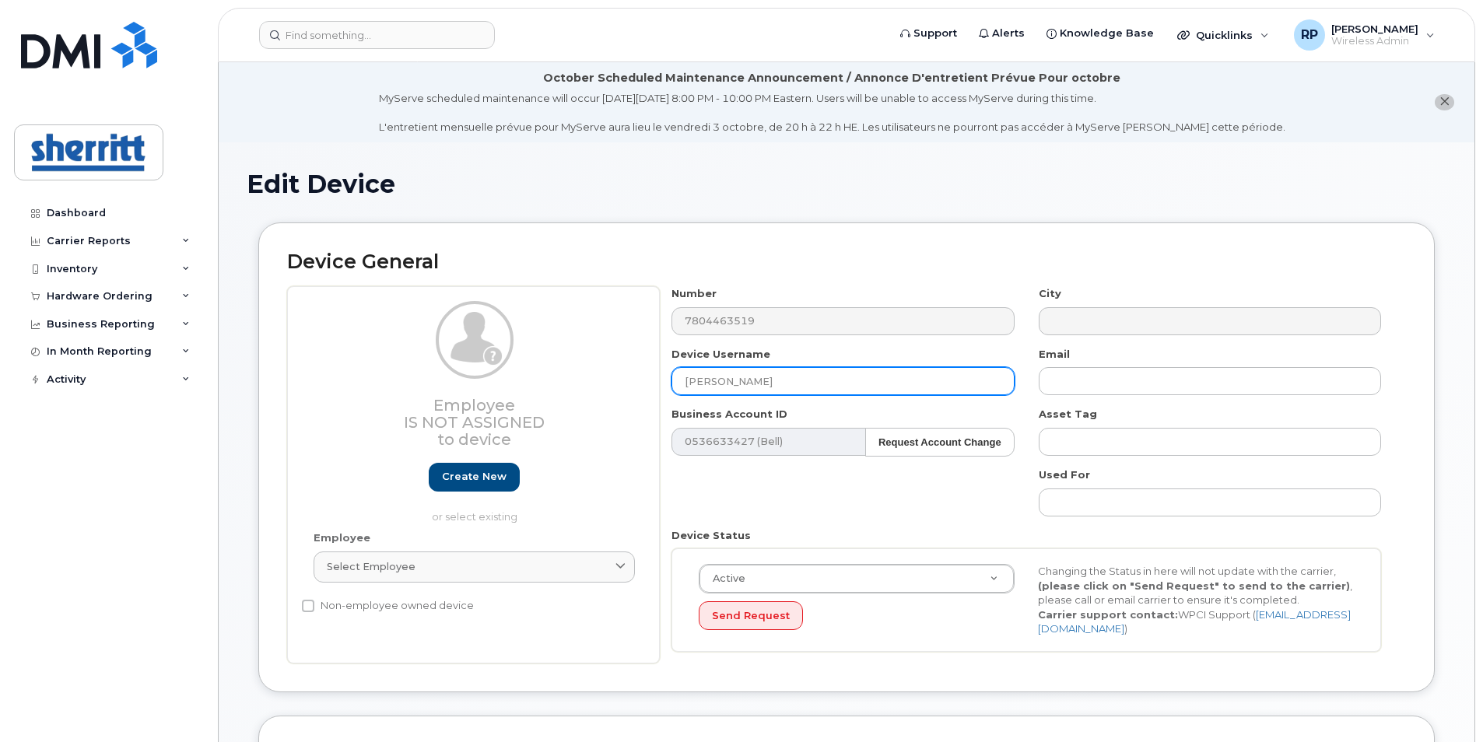
drag, startPoint x: 844, startPoint y: 378, endPoint x: 565, endPoint y: 384, distance: 279.4
click at [565, 384] on div "Employee Is not assigned to device Create new or select existing Employee Selec…" at bounding box center [846, 474] width 1119 height 377
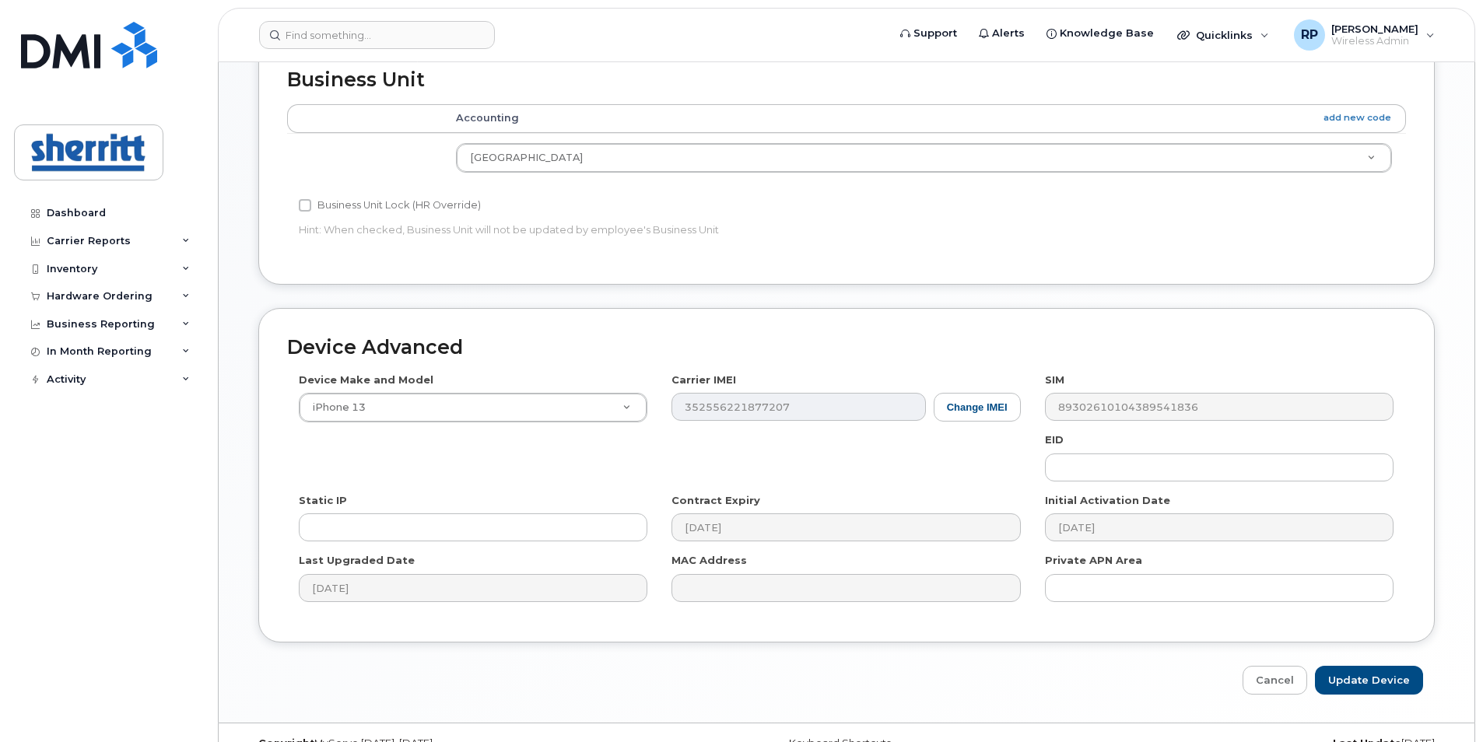
scroll to position [700, 0]
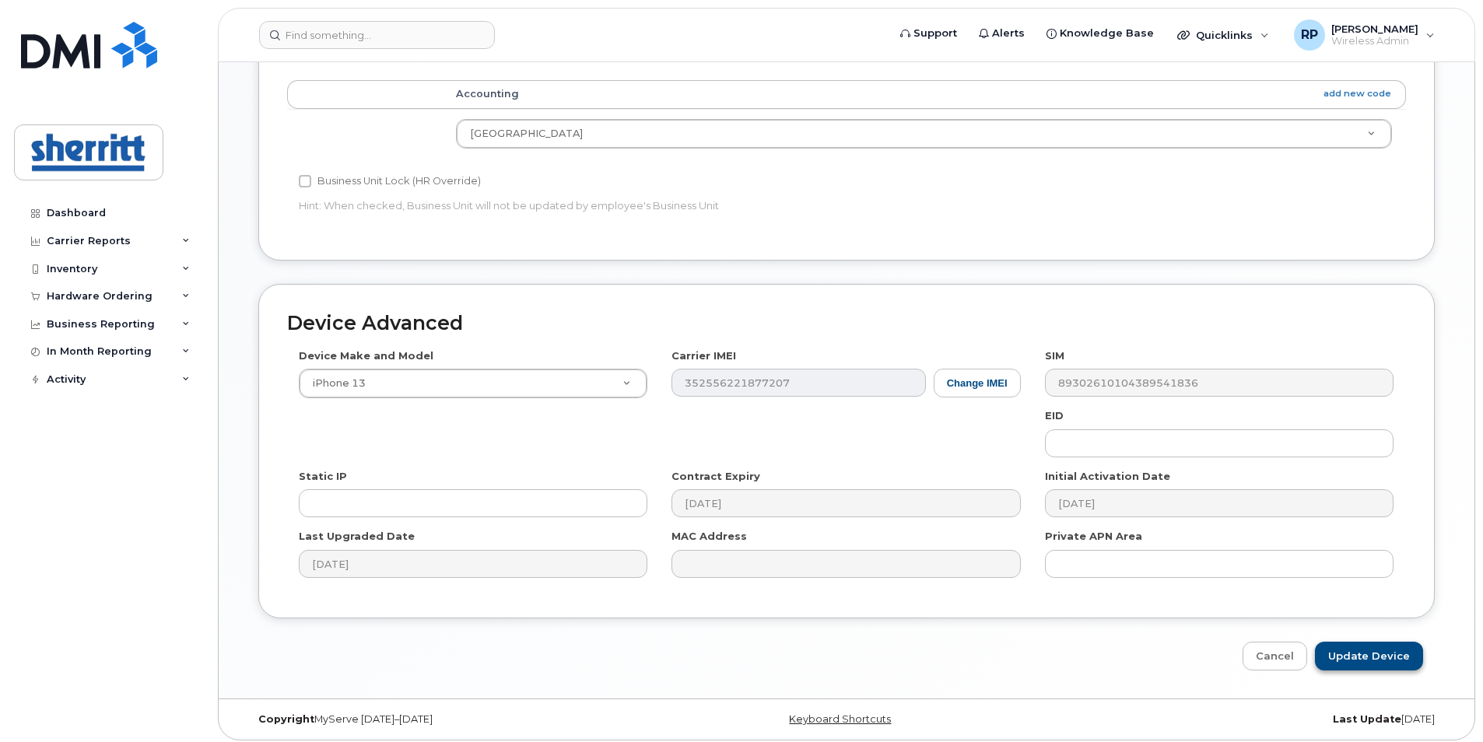
type input "[PERSON_NAME]"
click at [1350, 653] on input "Update Device" at bounding box center [1369, 656] width 108 height 29
type input "Saving..."
